Goal: Check status: Check status

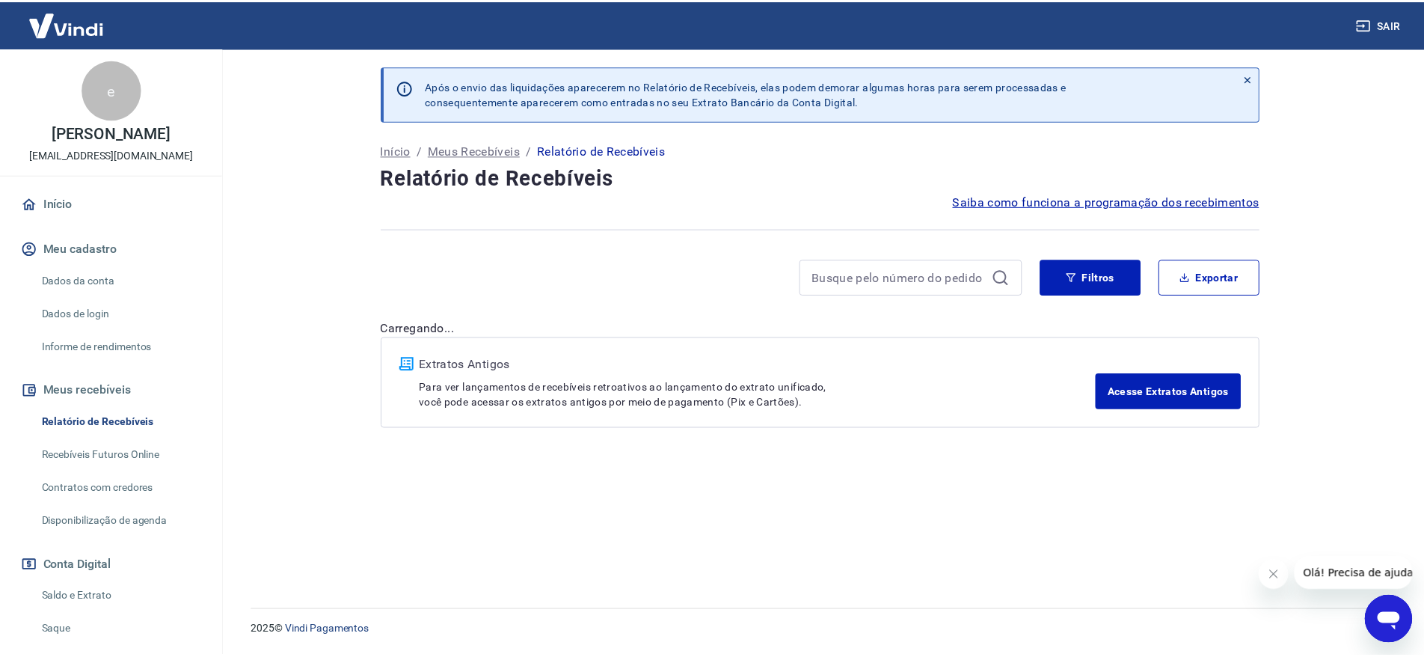
scroll to position [75, 0]
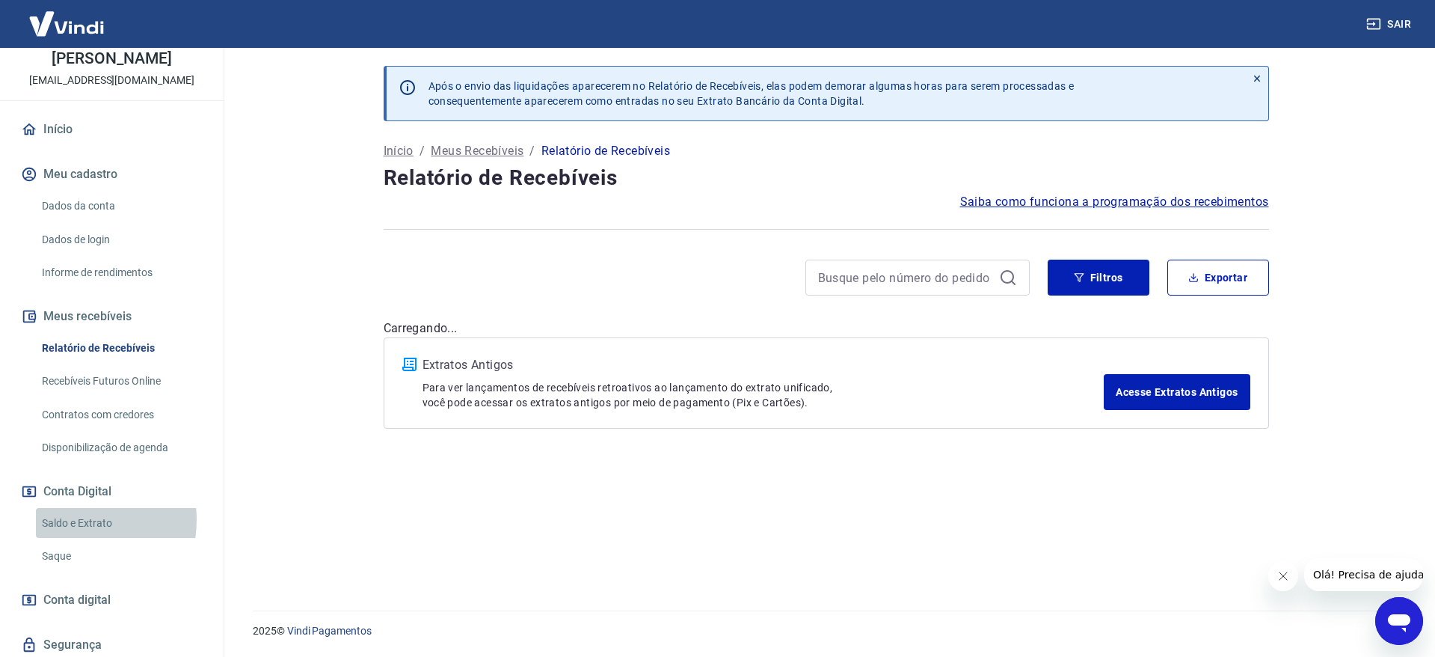
click at [73, 519] on link "Saldo e Extrato" at bounding box center [121, 523] width 170 height 31
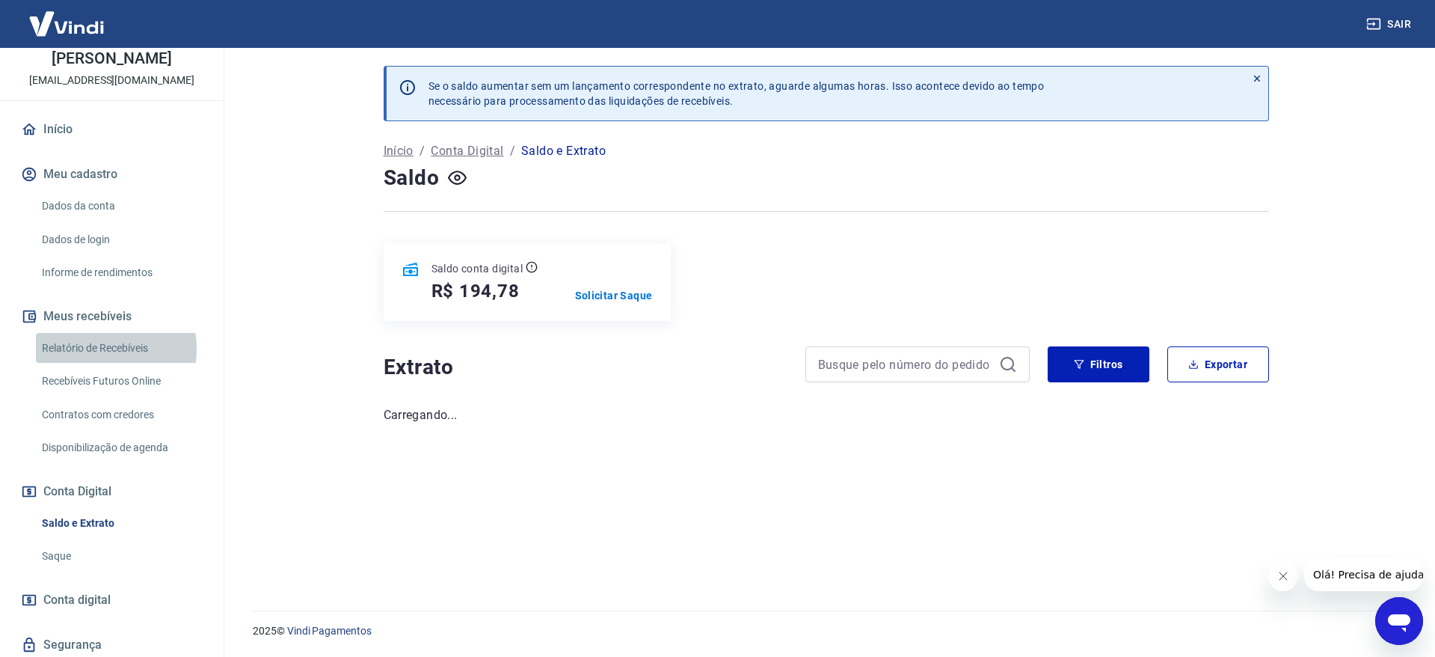
click at [84, 348] on link "Relatório de Recebíveis" at bounding box center [121, 348] width 170 height 31
